Goal: Browse casually

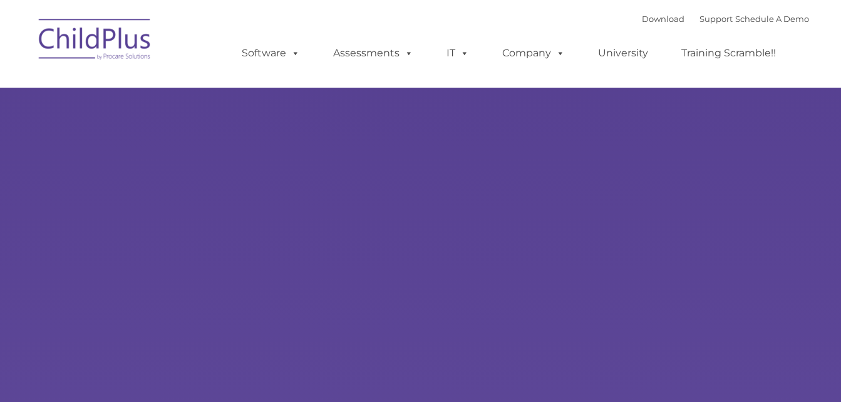
select select "MEDIUM"
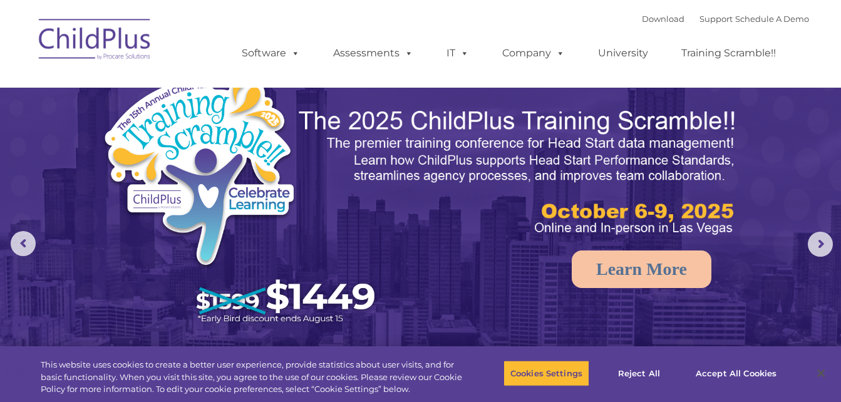
click at [111, 50] on img at bounding box center [95, 41] width 125 height 63
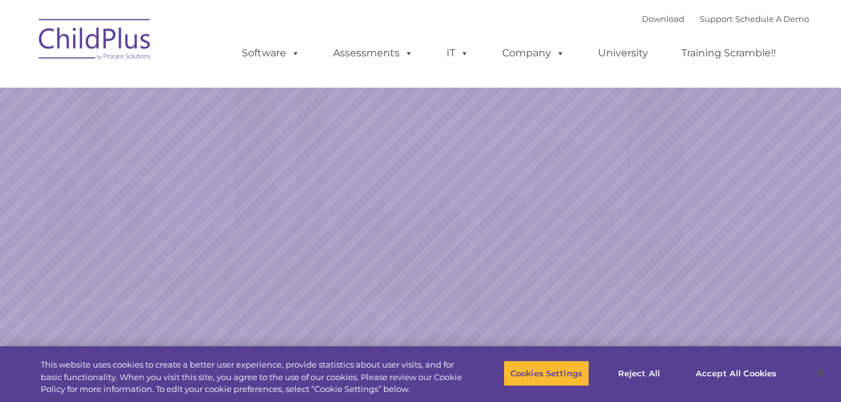
select select "MEDIUM"
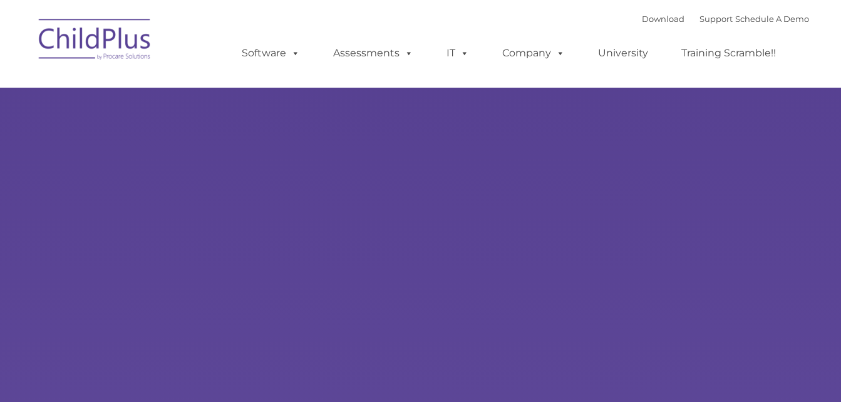
type input ""
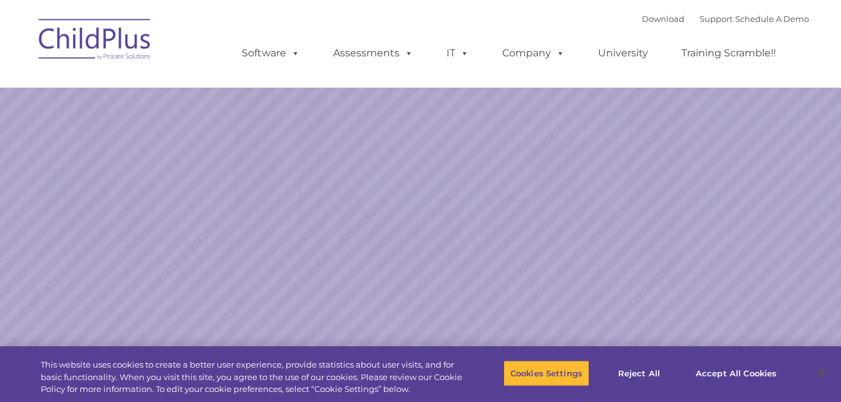
select select "MEDIUM"
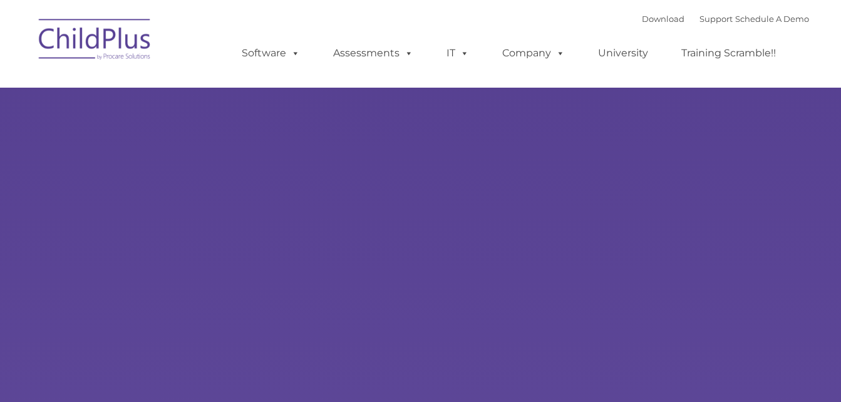
type input ""
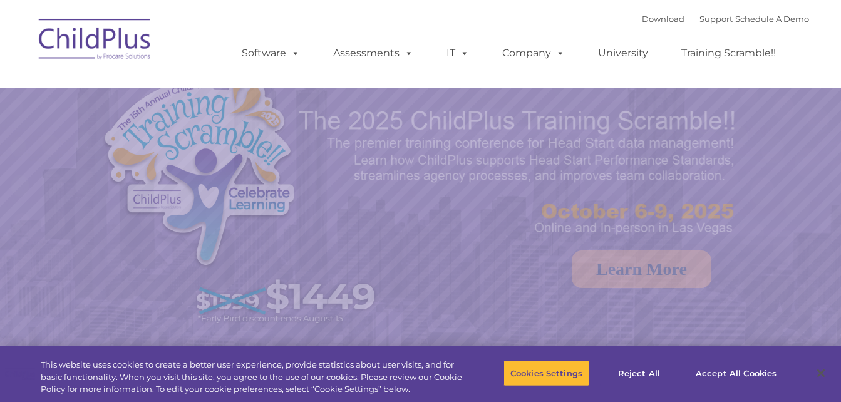
select select "MEDIUM"
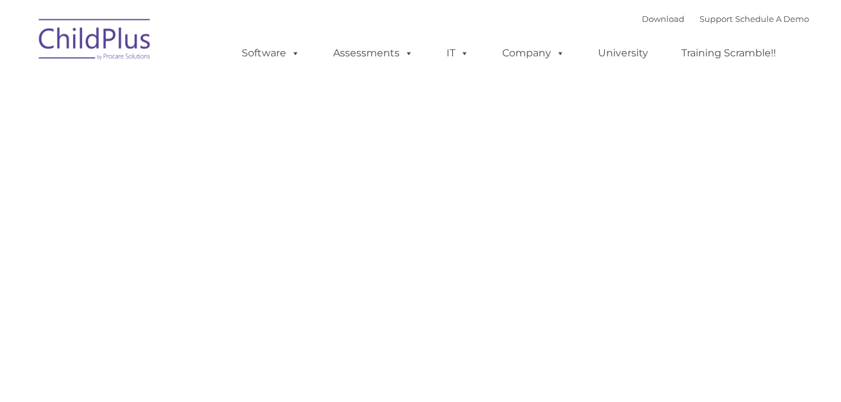
type input ""
